Goal: Use online tool/utility: Utilize a website feature to perform a specific function

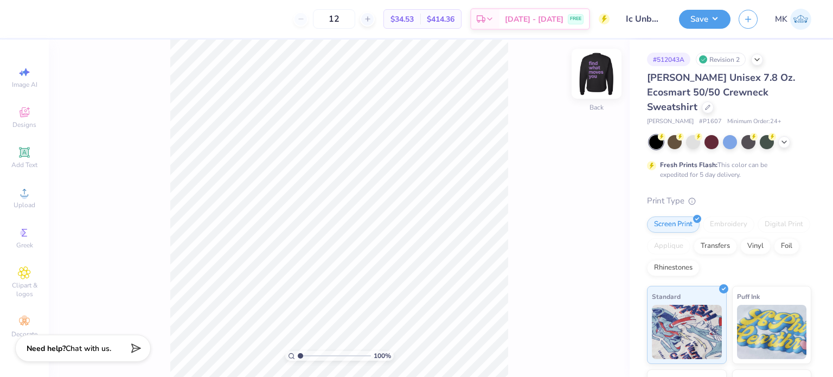
click at [598, 73] on img at bounding box center [596, 73] width 43 height 43
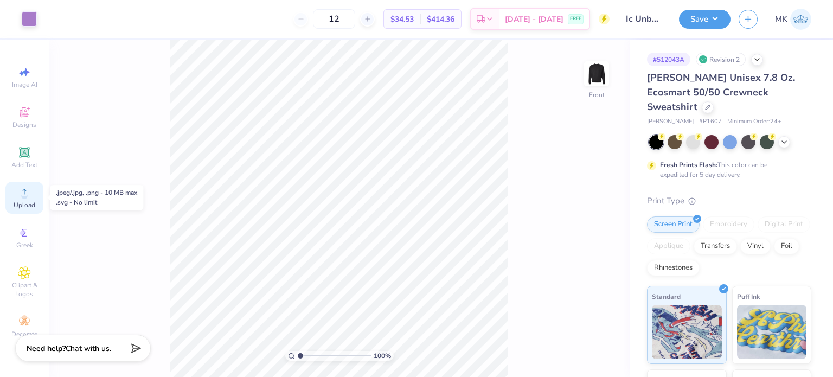
click at [22, 199] on div "Upload" at bounding box center [24, 198] width 38 height 32
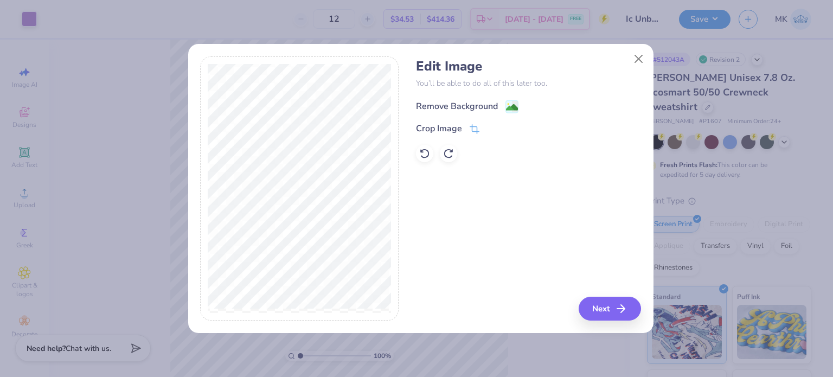
click at [514, 107] on image at bounding box center [512, 107] width 12 height 12
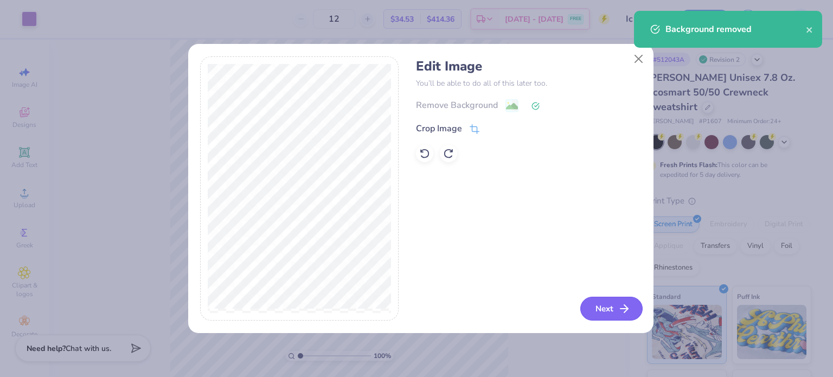
click at [622, 306] on icon "button" at bounding box center [623, 308] width 13 height 13
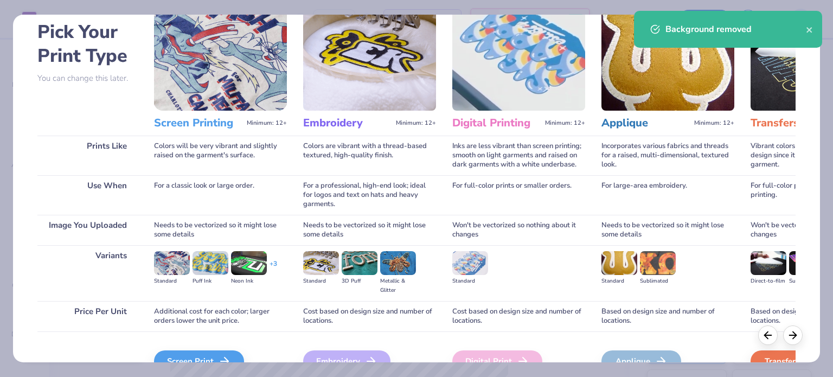
scroll to position [109, 0]
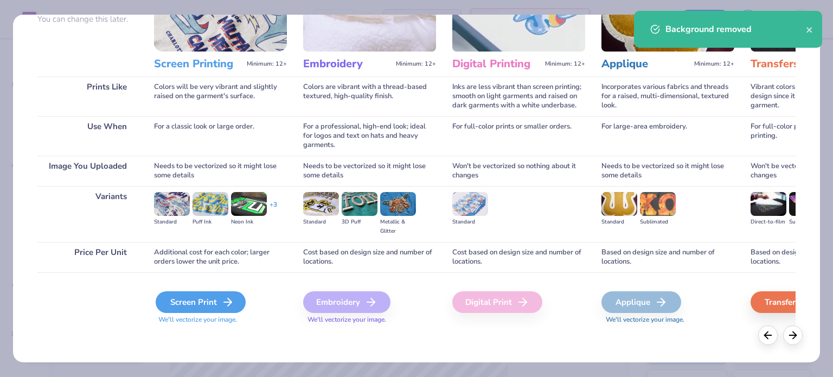
click at [202, 307] on div "Screen Print" at bounding box center [201, 302] width 90 height 22
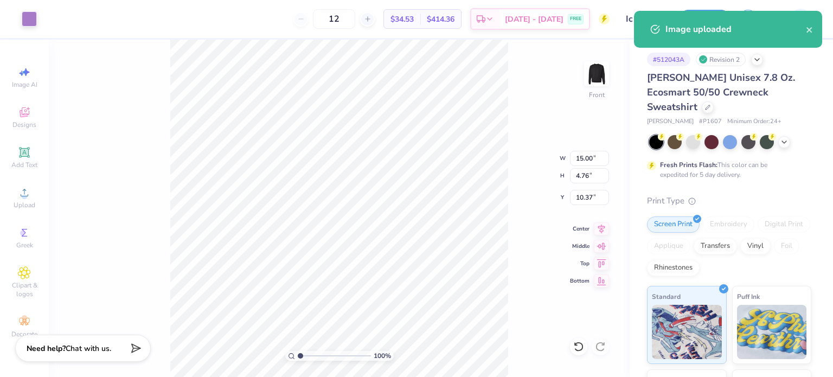
type input "17.85"
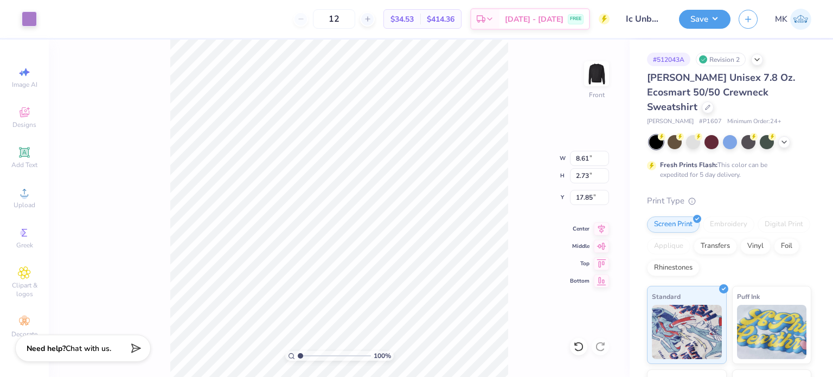
type input "8.61"
type input "2.73"
type input "18.22"
type input "5.88"
type input "1.87"
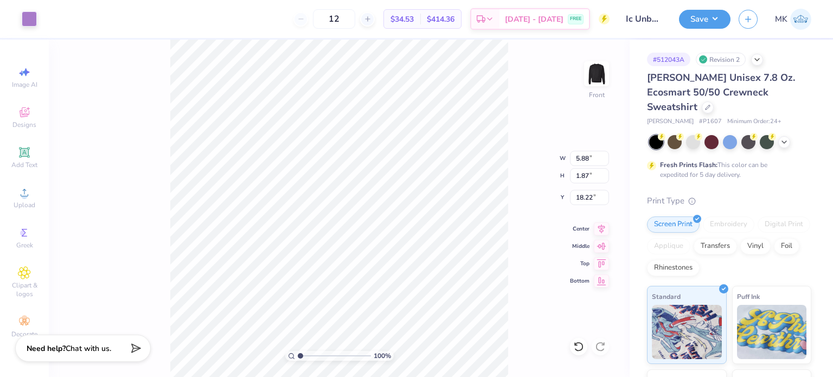
type input "18.30"
click at [367, 254] on li "Group" at bounding box center [382, 259] width 85 height 21
type input "9.44"
type input "13.72"
type input "4.73"
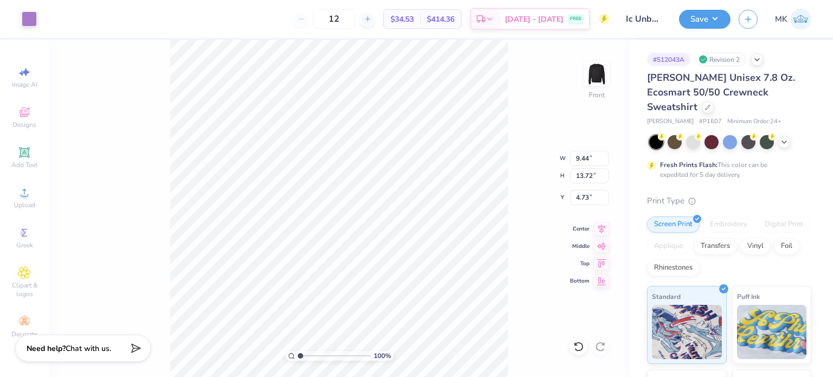
type input "9.63"
type input "14.00"
type input "4.81"
click at [694, 11] on button "Save" at bounding box center [704, 17] width 51 height 19
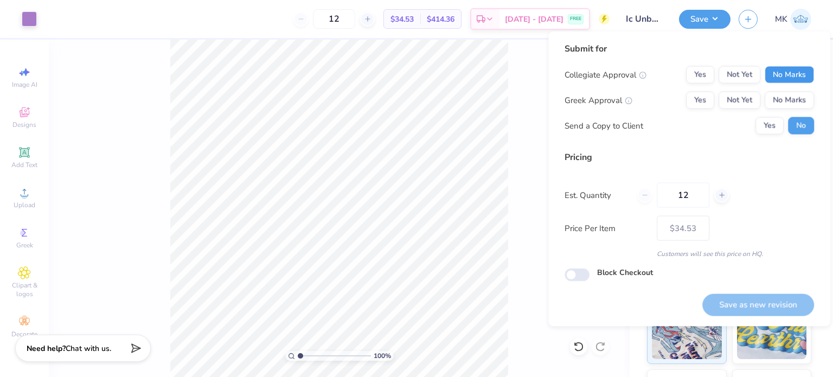
click at [781, 72] on button "No Marks" at bounding box center [788, 74] width 49 height 17
click at [784, 98] on button "No Marks" at bounding box center [788, 100] width 49 height 17
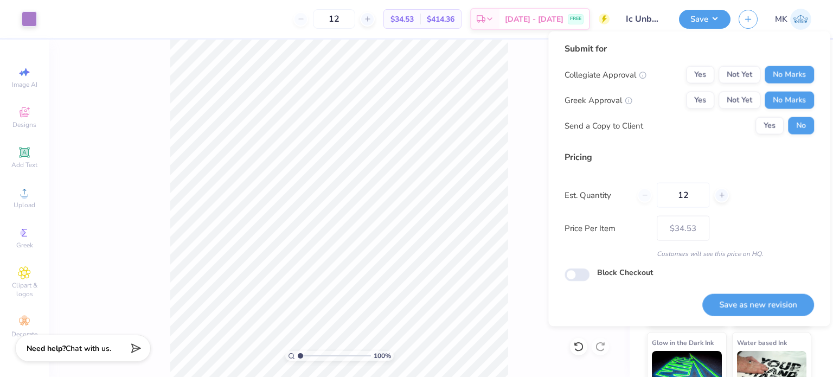
scroll to position [139, 0]
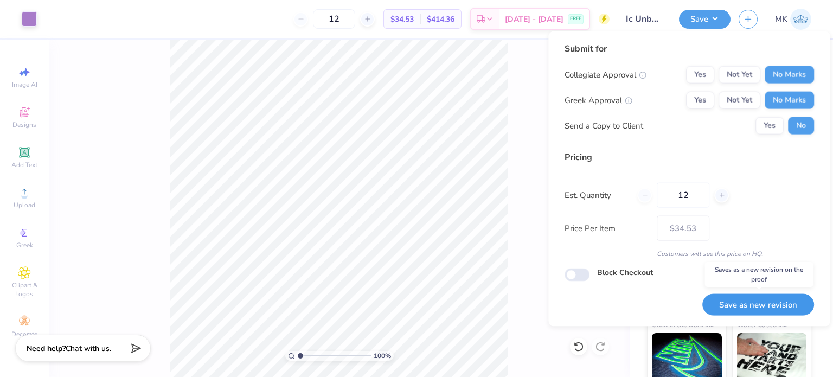
click at [762, 305] on button "Save as new revision" at bounding box center [758, 304] width 112 height 22
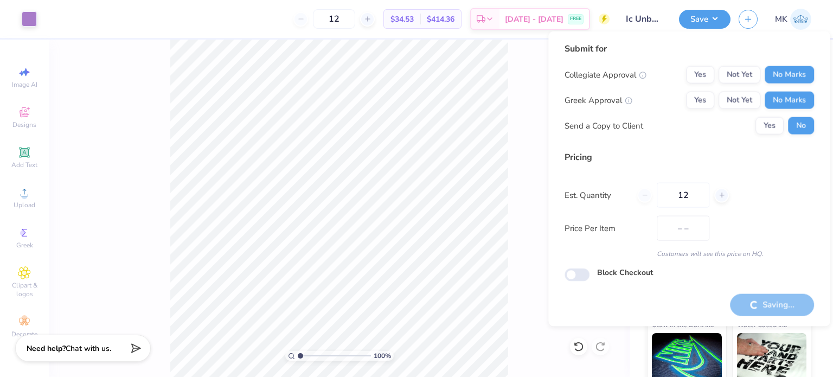
type input "$34.53"
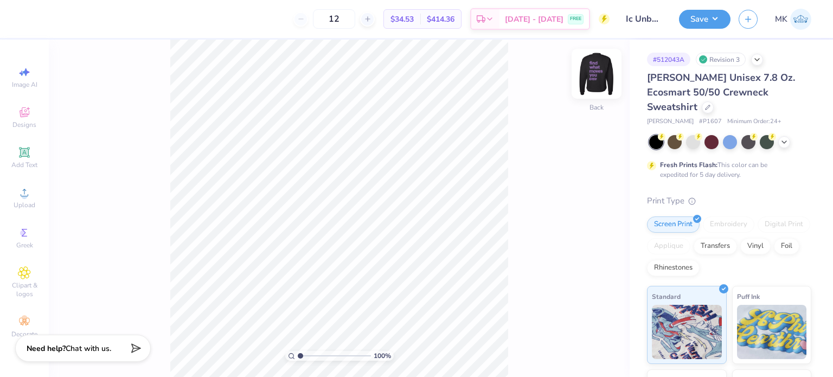
click at [596, 73] on img at bounding box center [596, 73] width 43 height 43
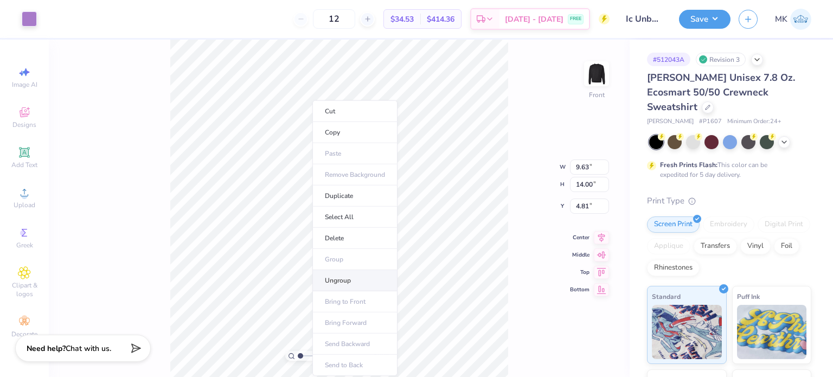
click at [351, 280] on li "Ungroup" at bounding box center [354, 280] width 85 height 21
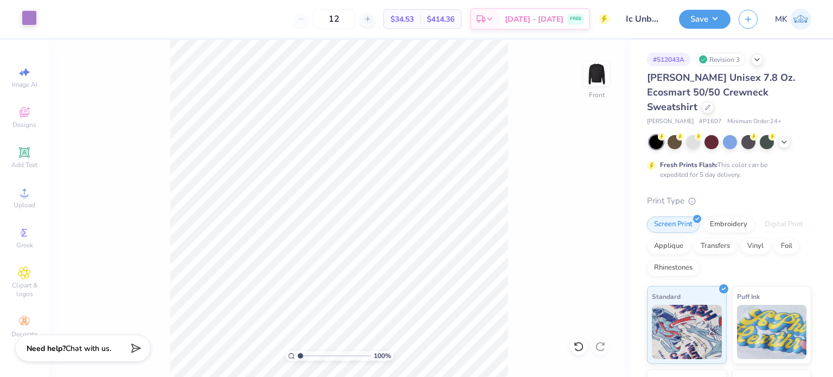
click at [24, 19] on div at bounding box center [29, 17] width 15 height 15
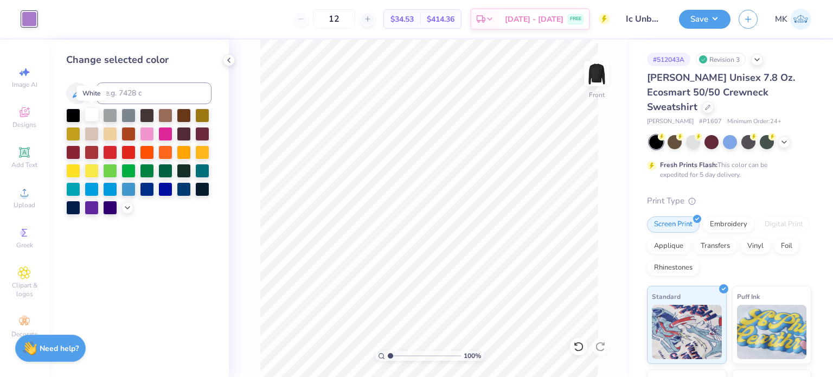
click at [86, 117] on div at bounding box center [92, 114] width 14 height 14
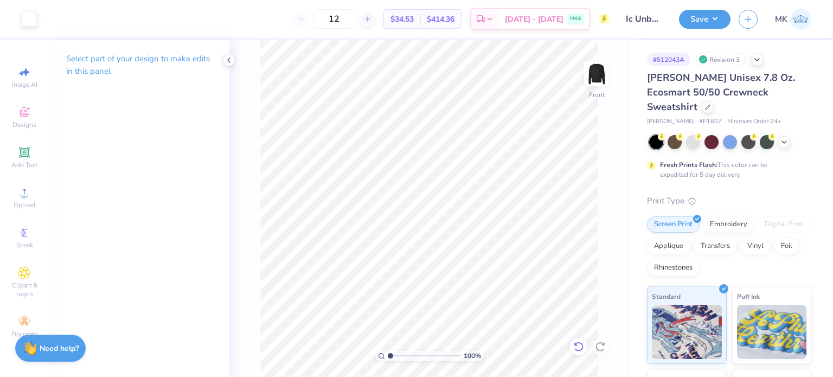
click at [579, 350] on icon at bounding box center [577, 346] width 9 height 10
click at [601, 350] on icon at bounding box center [599, 346] width 9 height 10
click at [598, 345] on icon at bounding box center [600, 346] width 11 height 11
click at [30, 18] on div at bounding box center [29, 17] width 15 height 15
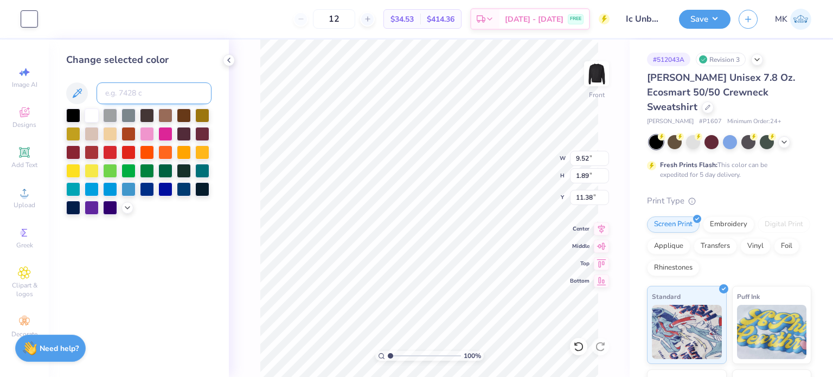
click at [123, 96] on input at bounding box center [153, 93] width 115 height 22
type input "2577"
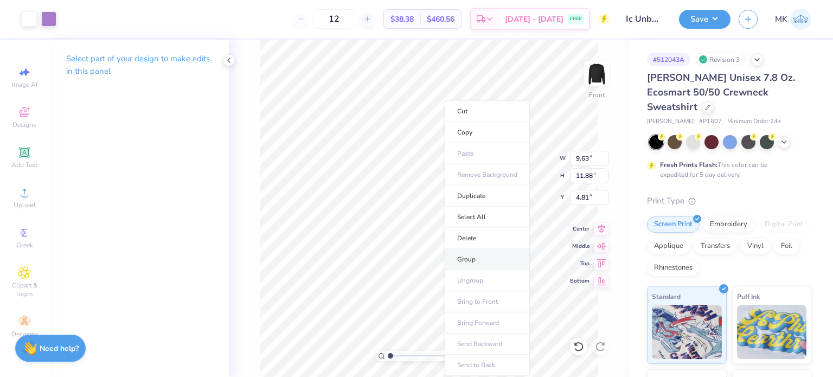
click at [466, 255] on li "Group" at bounding box center [486, 259] width 85 height 21
type input "4.49"
type input "10.25"
type input "12.64"
type input "4.32"
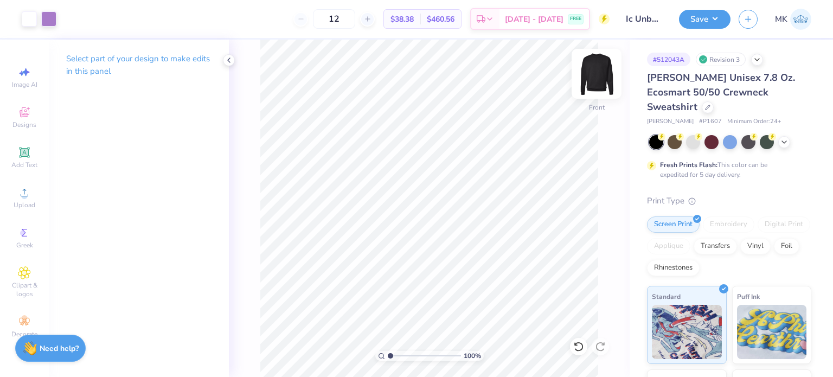
click at [596, 77] on img at bounding box center [596, 73] width 43 height 43
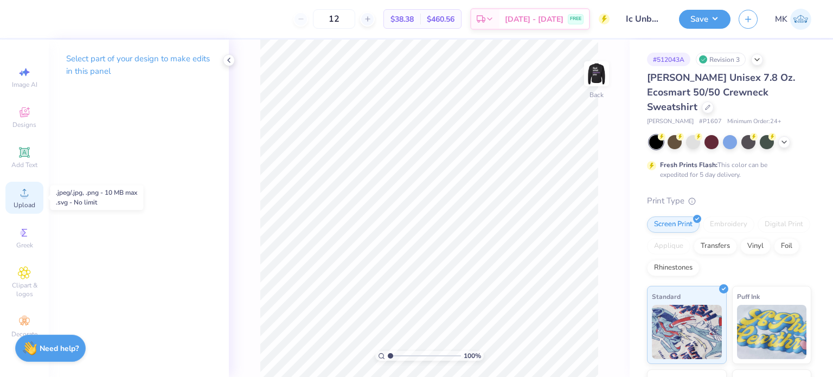
click at [25, 199] on div "Upload" at bounding box center [24, 198] width 38 height 32
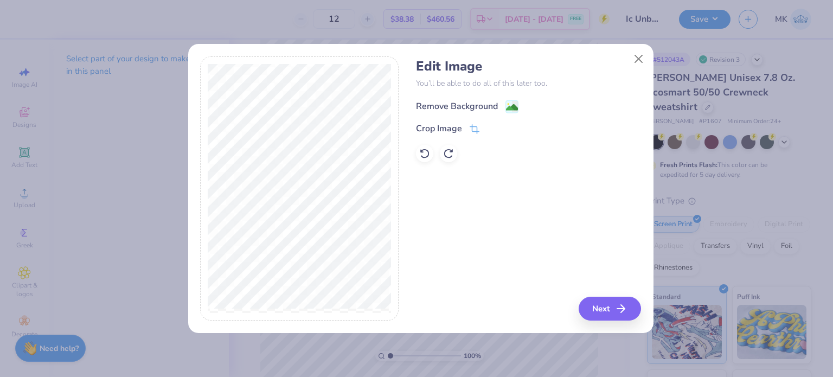
click at [514, 104] on image at bounding box center [512, 107] width 12 height 12
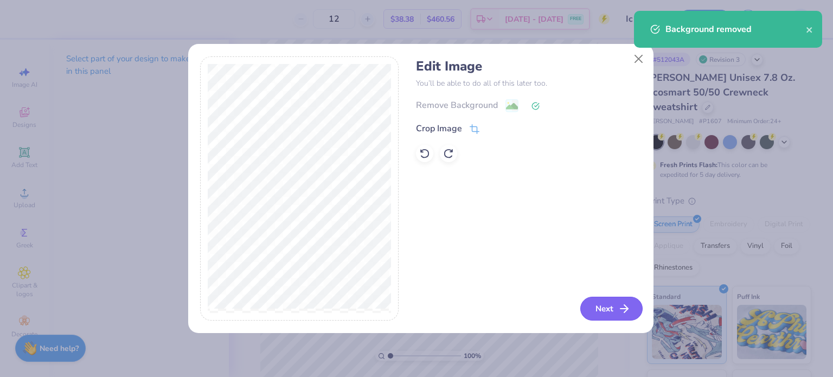
click at [607, 312] on button "Next" at bounding box center [611, 308] width 62 height 24
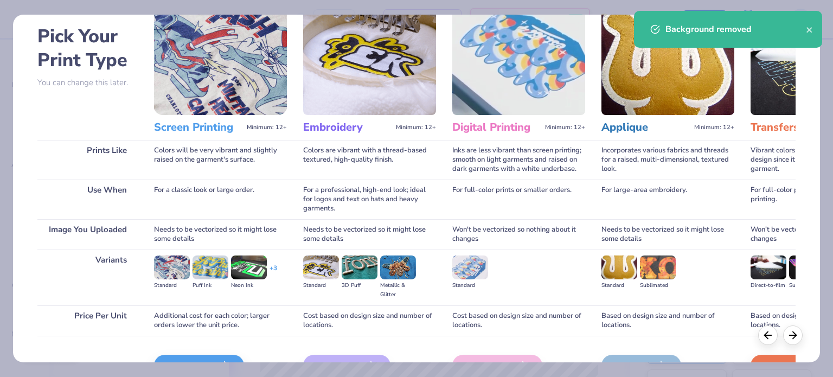
scroll to position [109, 0]
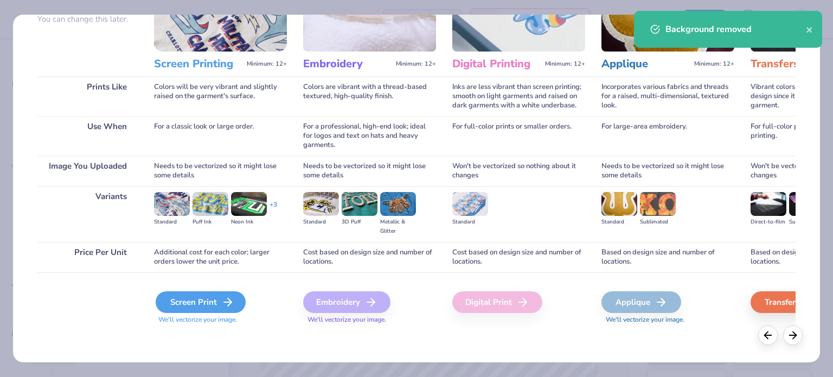
click at [214, 304] on div "Screen Print" at bounding box center [201, 302] width 90 height 22
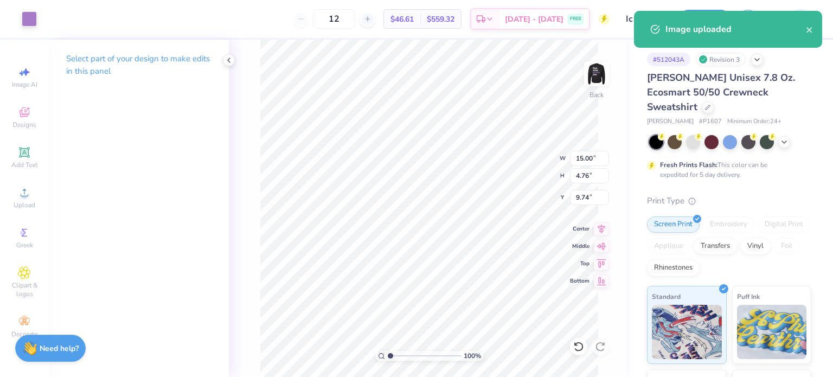
type input "4.71"
type input "1.50"
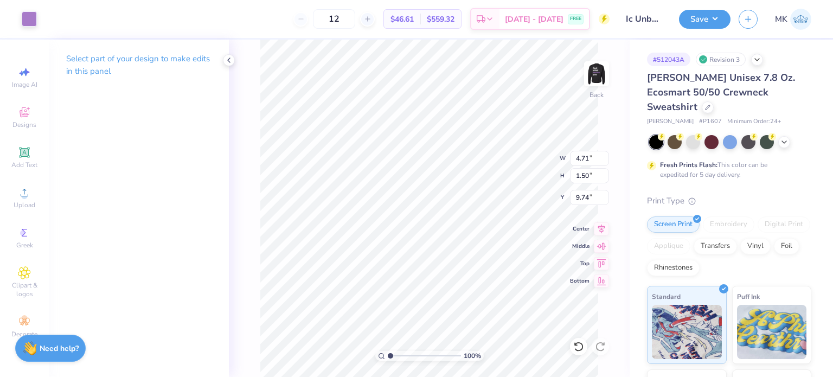
type input "3.79"
click at [711, 23] on button "Save" at bounding box center [704, 17] width 51 height 19
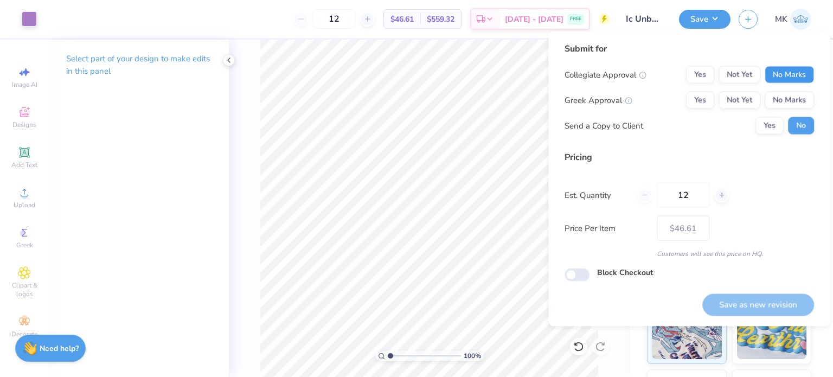
click at [804, 74] on button "No Marks" at bounding box center [788, 74] width 49 height 17
click at [794, 101] on button "No Marks" at bounding box center [788, 100] width 49 height 17
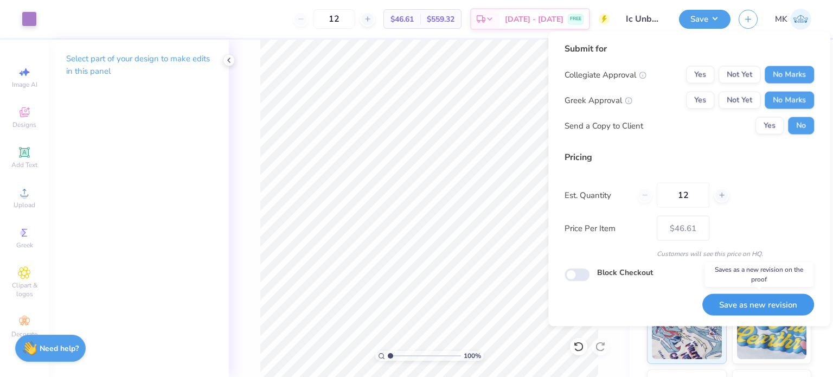
click at [745, 307] on button "Save as new revision" at bounding box center [758, 304] width 112 height 22
type input "$46.61"
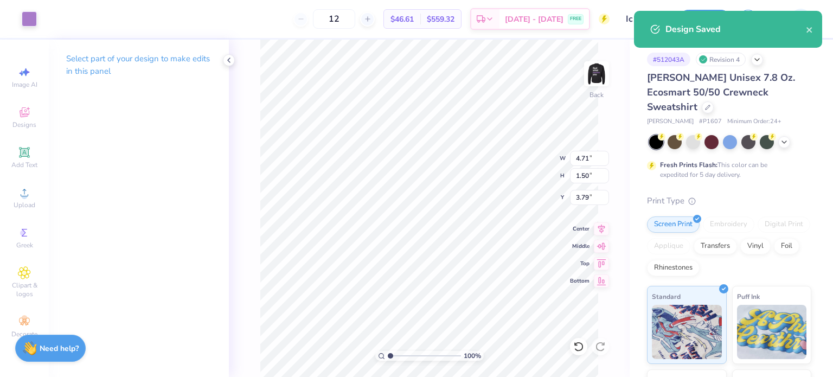
type input "3.83"
